Goal: Find specific page/section: Find specific page/section

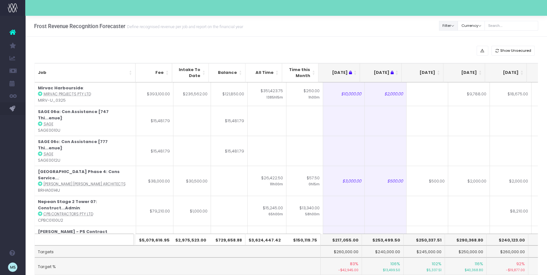
click at [458, 26] on button "Filter" at bounding box center [448, 26] width 19 height 10
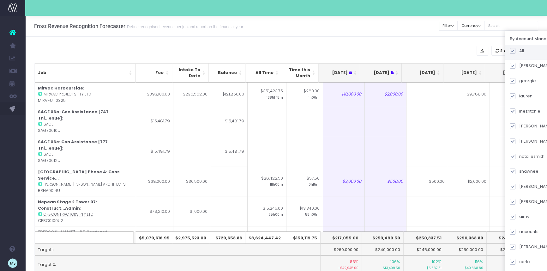
click at [515, 50] on span at bounding box center [512, 51] width 6 height 6
click at [519, 50] on input "All" at bounding box center [521, 50] width 4 height 4
checkbox input "false"
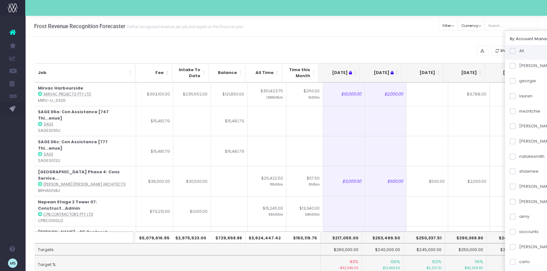
checkbox input "false"
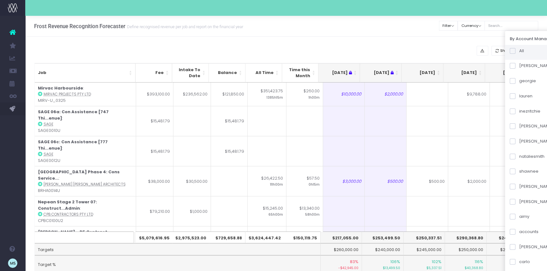
checkbox input "false"
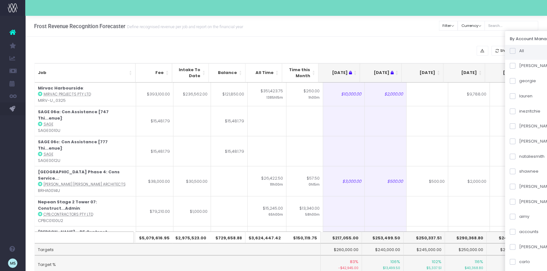
checkbox input "false"
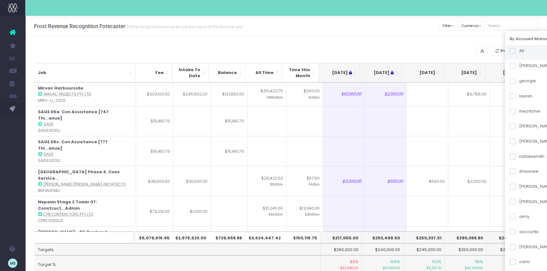
checkbox input "false"
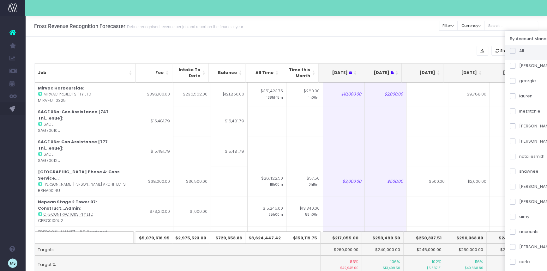
checkbox input "false"
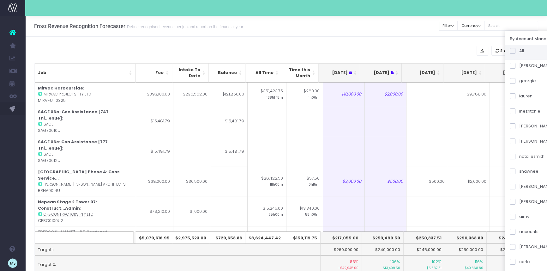
checkbox input "false"
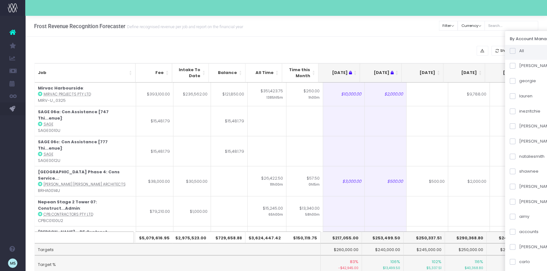
checkbox input "false"
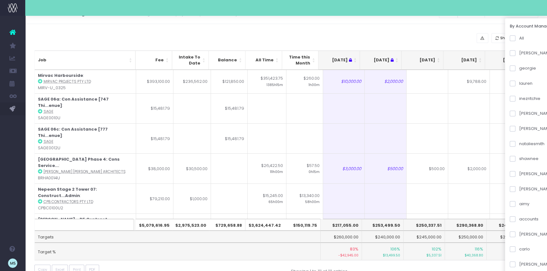
scroll to position [174, 0]
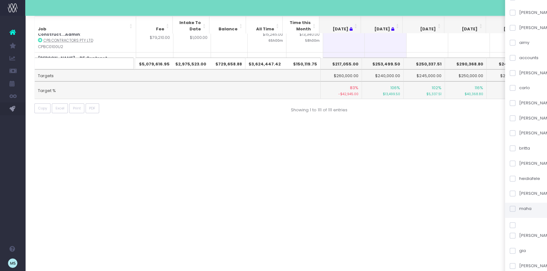
click at [515, 209] on span at bounding box center [512, 208] width 6 height 6
click at [519, 209] on input "maha" at bounding box center [521, 207] width 4 height 4
checkbox input "true"
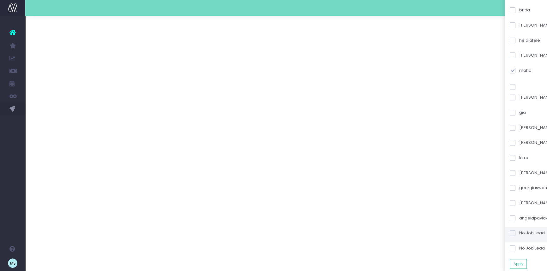
scroll to position [313, 0]
click at [527, 263] on button "Apply" at bounding box center [517, 263] width 17 height 10
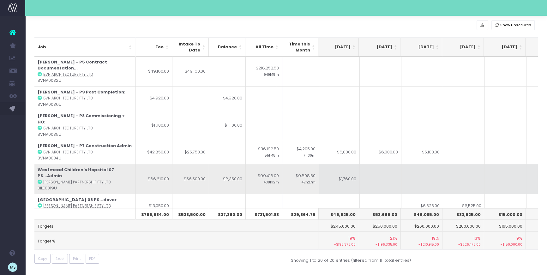
scroll to position [0, 85]
